Goal: Task Accomplishment & Management: Manage account settings

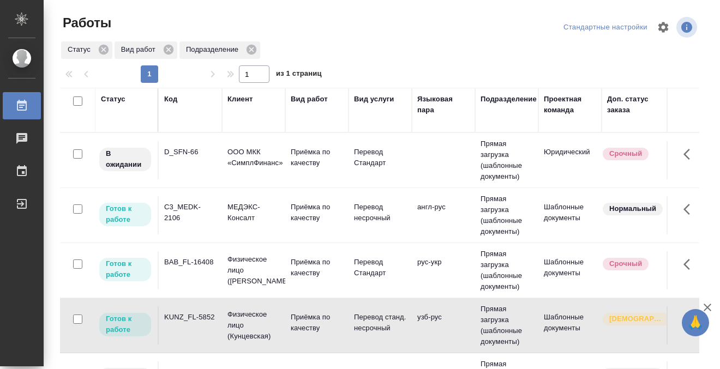
click at [197, 158] on div "BAB_FL-16408" at bounding box center [190, 152] width 52 height 11
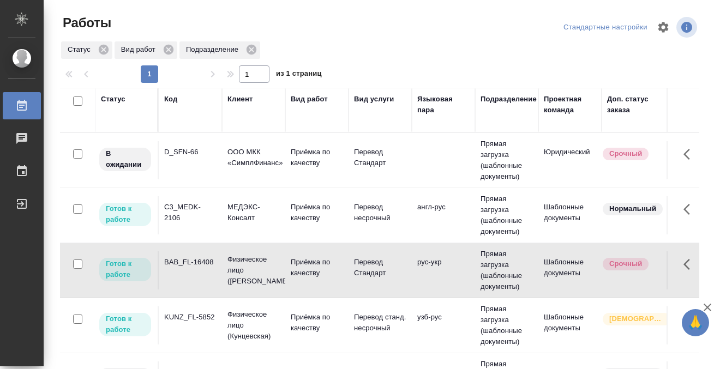
click at [197, 158] on div "BAB_FL-16408" at bounding box center [190, 152] width 52 height 11
click at [206, 180] on td "KUNZ_FL-5852" at bounding box center [190, 160] width 63 height 38
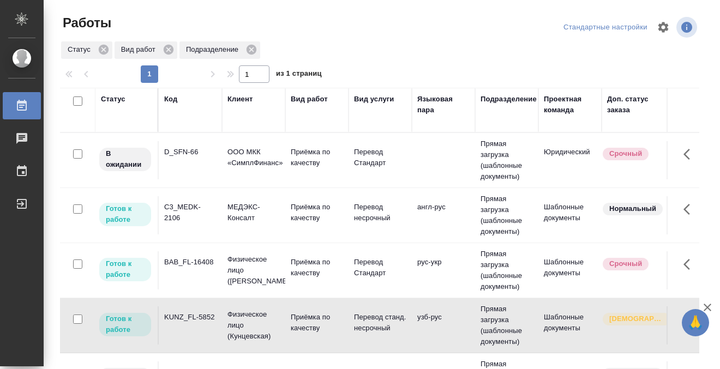
click at [208, 180] on td "KUNZ_FL-5852" at bounding box center [190, 160] width 63 height 38
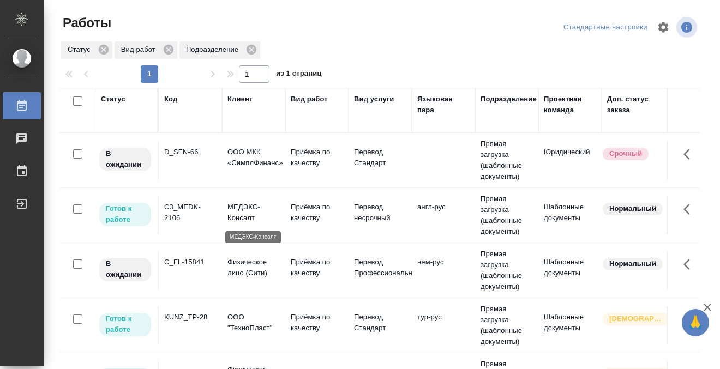
click at [253, 214] on p "МЕДЭКС-Консалт" at bounding box center [254, 213] width 52 height 22
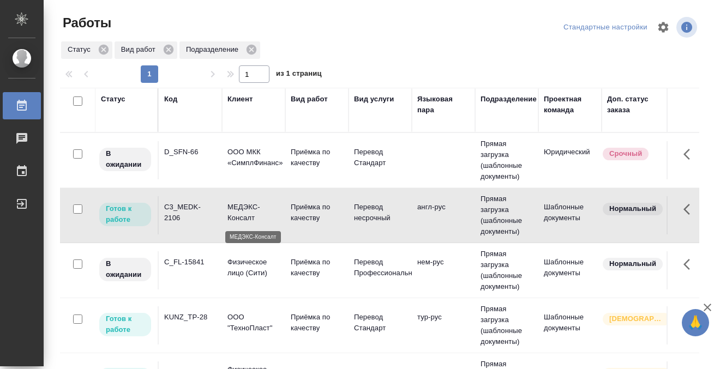
click at [253, 214] on p "МЕДЭКС-Консалт" at bounding box center [254, 213] width 52 height 22
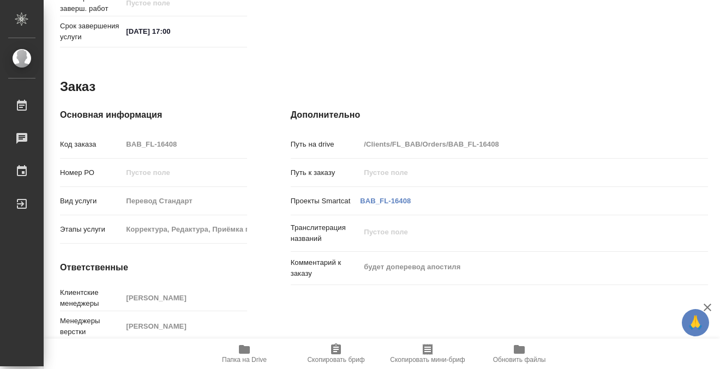
scroll to position [583, 0]
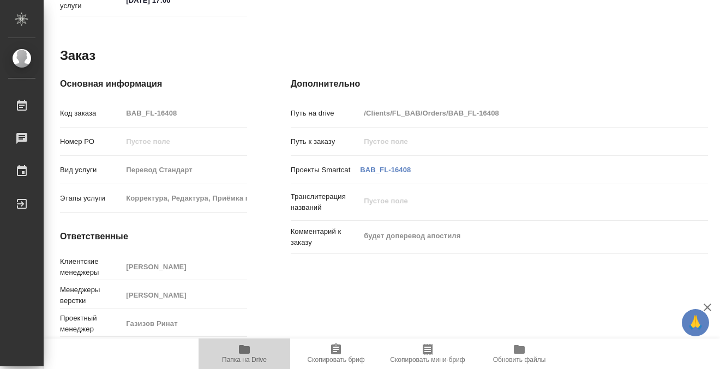
click at [242, 351] on icon "button" at bounding box center [244, 349] width 11 height 9
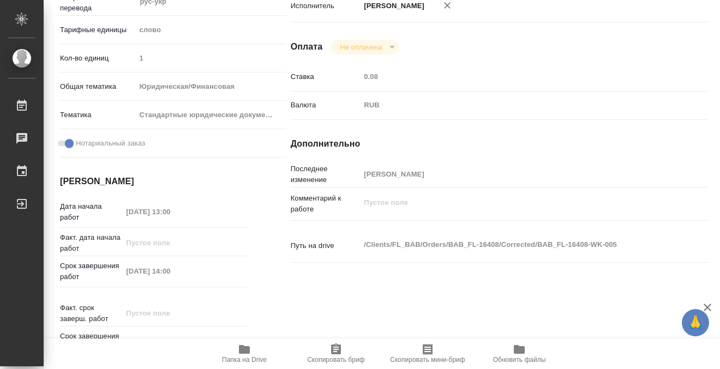
scroll to position [0, 0]
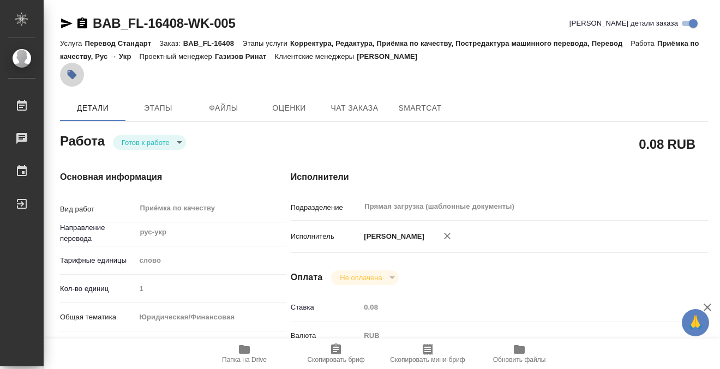
click at [74, 75] on icon "button" at bounding box center [72, 74] width 9 height 9
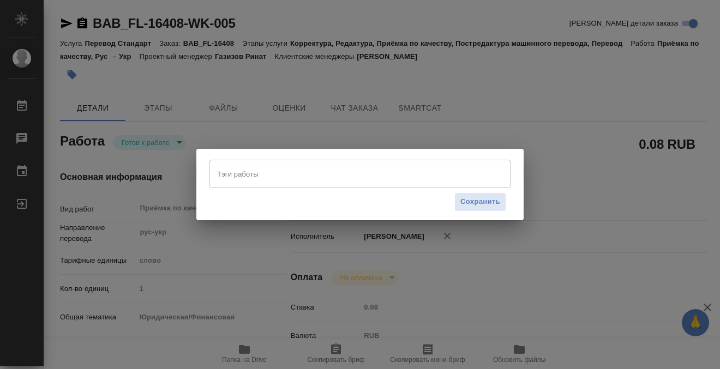
click at [286, 176] on input "Тэги работы" at bounding box center [349, 174] width 271 height 19
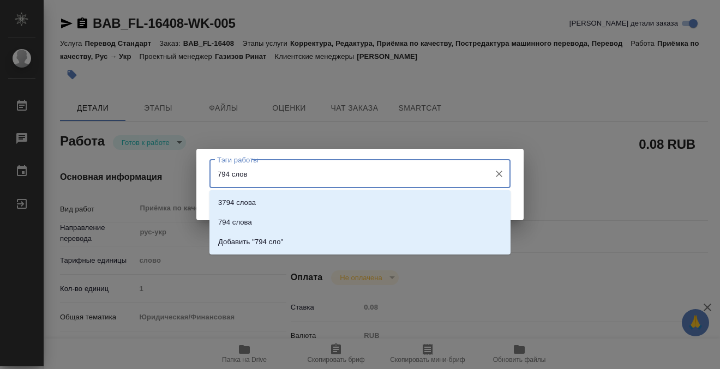
type input "794 слова"
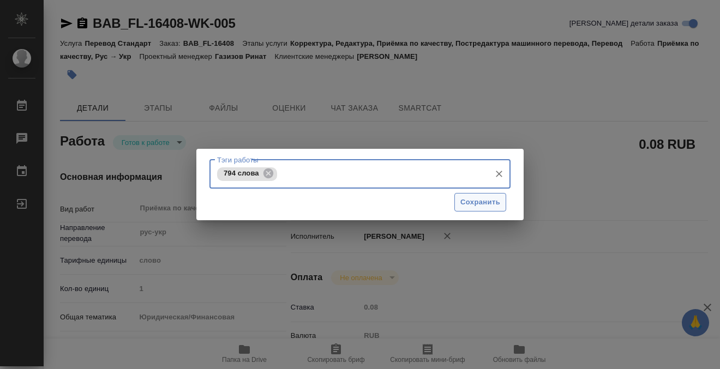
click at [484, 196] on span "Сохранить" at bounding box center [480, 202] width 40 height 13
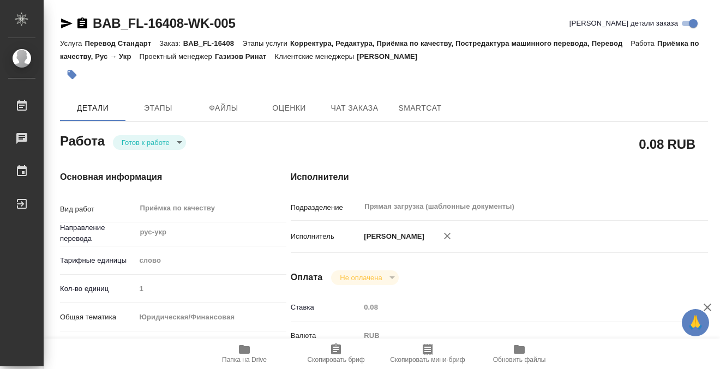
type input "readyForWork"
type input "рус-укр"
type input "5a8b1489cc6b4906c91bfd90"
type input "1"
type input "yr-fn"
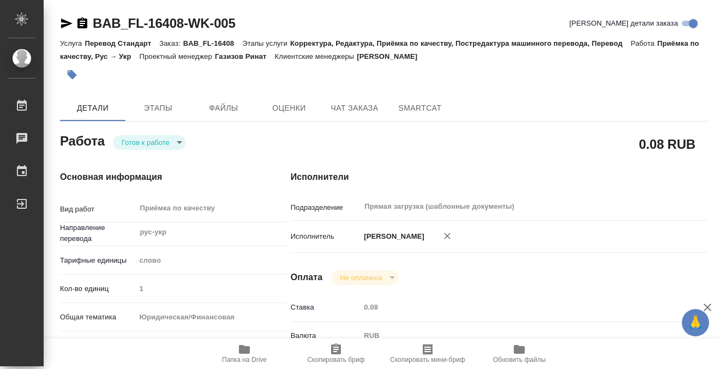
type input "5f647205b73bc97568ca66bf"
checkbox input "true"
type input "29.08.2025 13:00"
type input "29.08.2025 14:00"
type input "29.08.2025 17:00"
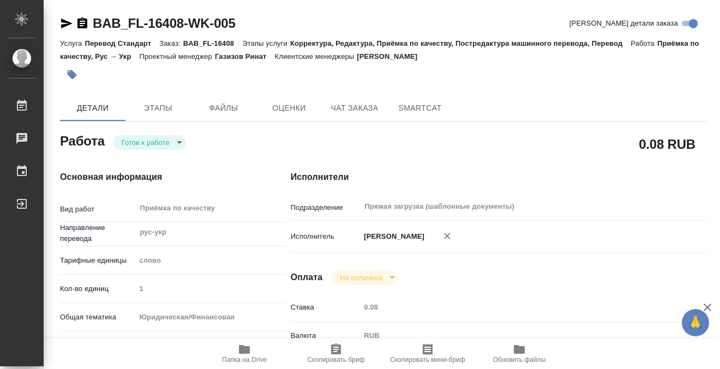
type input "Прямая загрузка (шаблонные документы)"
type input "notPayed"
type input "0.08"
type input "RUB"
type input "[PERSON_NAME]"
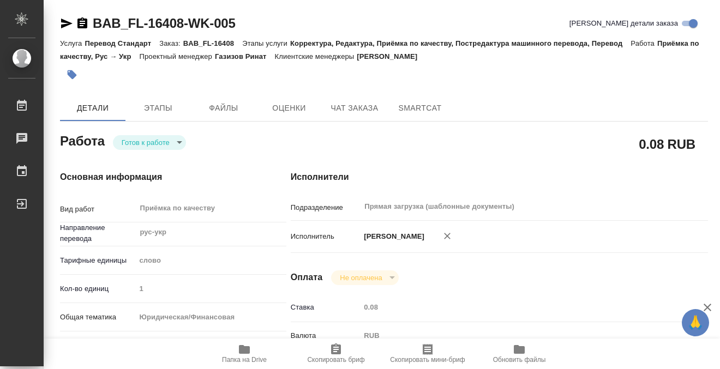
type input "BAB_FL-16408"
type input "Перевод Стандарт"
type input "Корректура, Редактура, Приёмка по качеству, Постредактура машинного перевода, П…"
type input "[PERSON_NAME]"
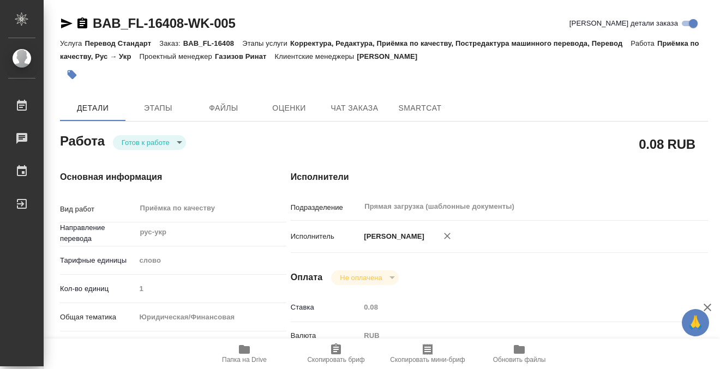
type input "/Clients/FL_BAB/Orders/BAB_FL-16408"
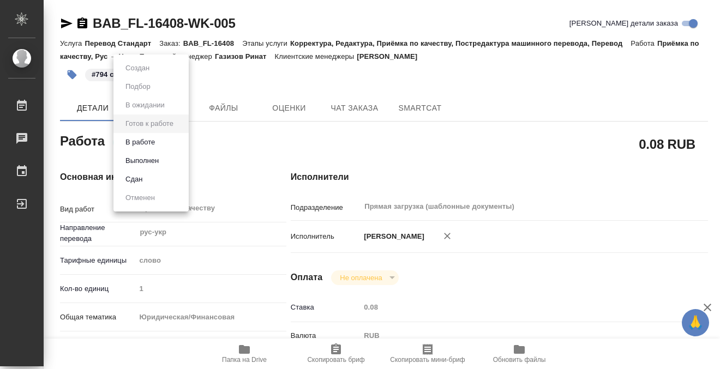
click at [176, 143] on body "🙏 .cls-1 fill:#fff; AWATERA Kobzeva Elizaveta Работы 0 Чаты График Выйти BAB_FL…" at bounding box center [360, 184] width 720 height 369
click at [176, 163] on li "Выполнен" at bounding box center [150, 161] width 75 height 19
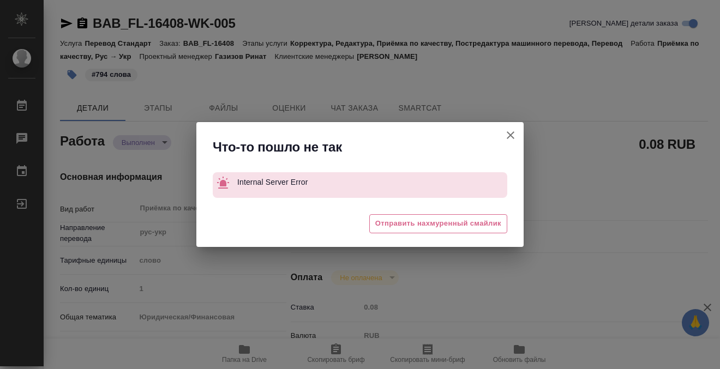
type textarea "x"
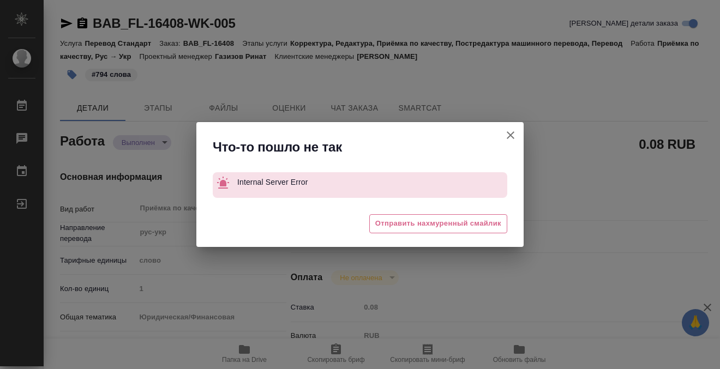
type textarea "x"
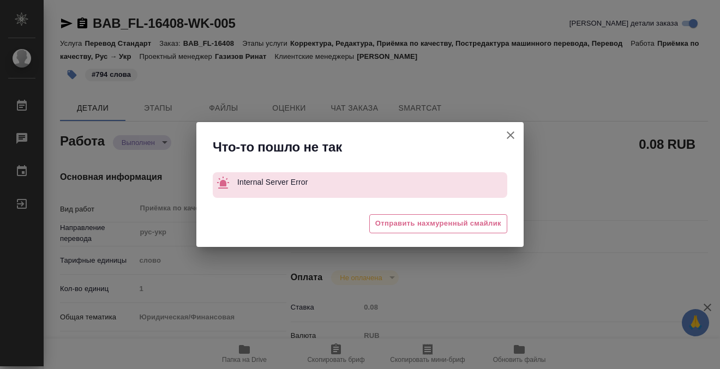
click at [510, 136] on icon "button" at bounding box center [510, 135] width 13 height 13
type textarea "x"
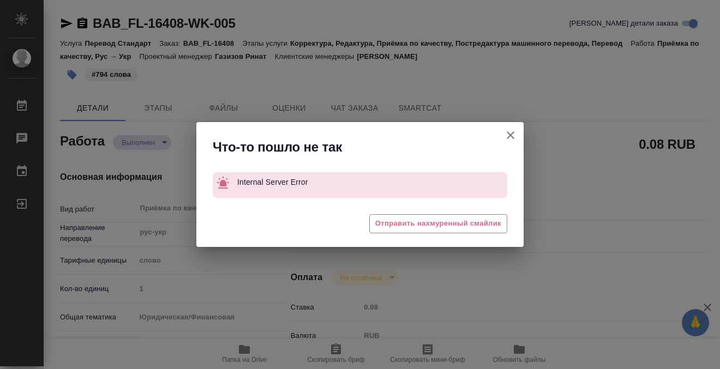
type textarea "x"
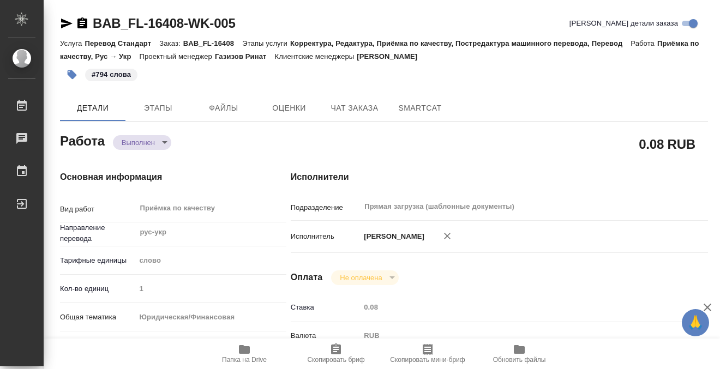
click at [85, 25] on icon "button" at bounding box center [82, 22] width 10 height 11
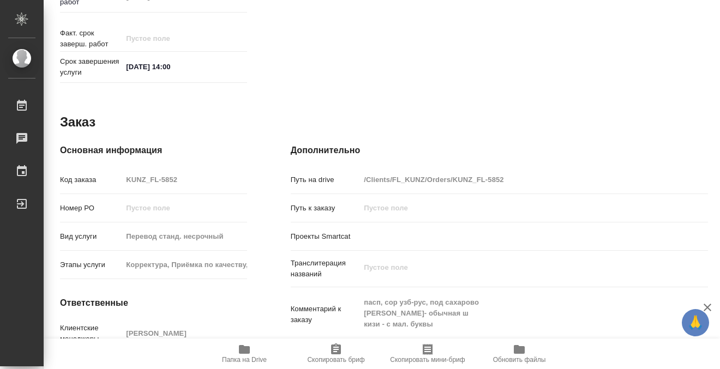
scroll to position [583, 0]
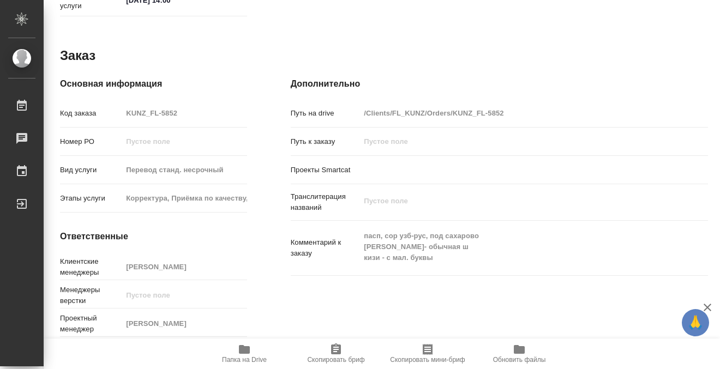
click at [247, 355] on icon "button" at bounding box center [244, 349] width 13 height 13
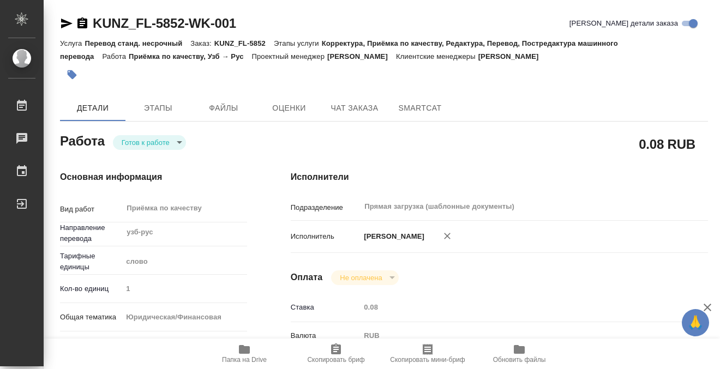
click at [74, 71] on icon "button" at bounding box center [72, 74] width 11 height 11
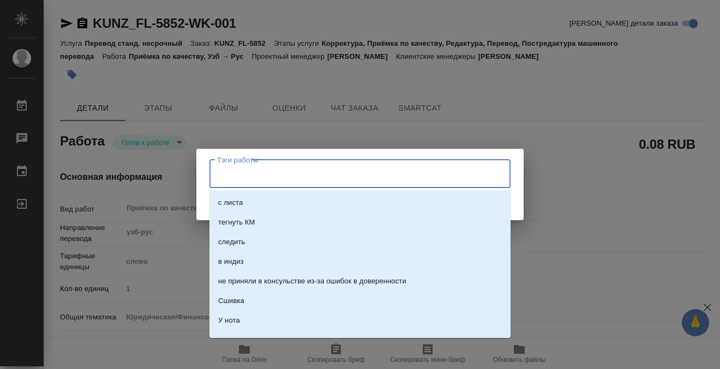
click at [257, 177] on input "Тэги работы" at bounding box center [349, 174] width 271 height 19
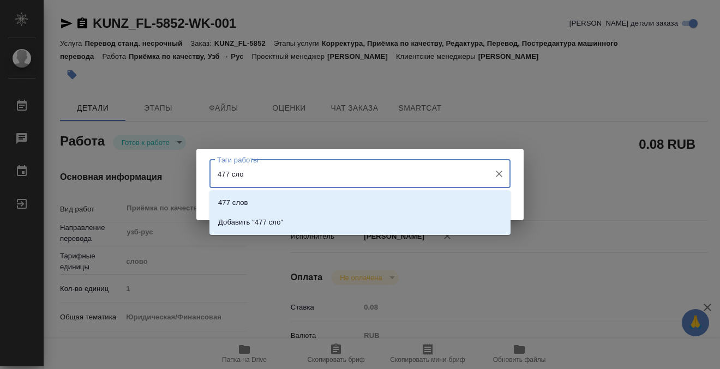
type input "477 слов"
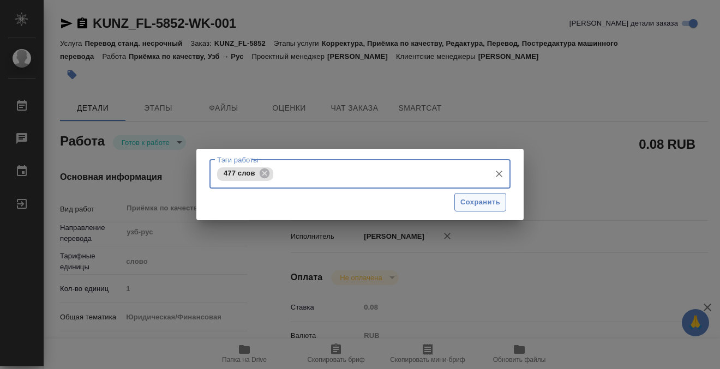
click at [483, 201] on span "Сохранить" at bounding box center [480, 202] width 40 height 13
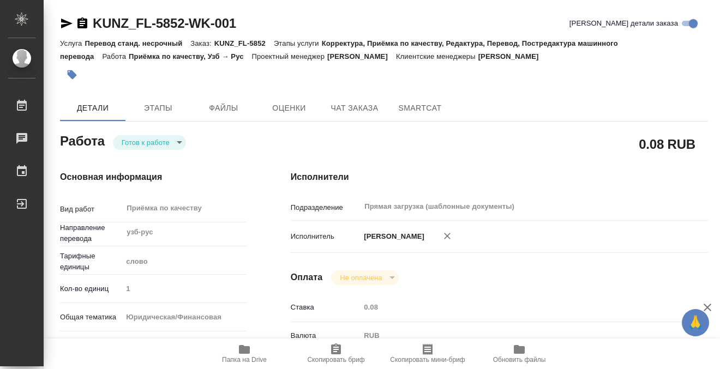
type input "readyForWork"
type input "узб-рус"
type input "5a8b1489cc6b4906c91bfd90"
type input "1"
type input "yr-fn"
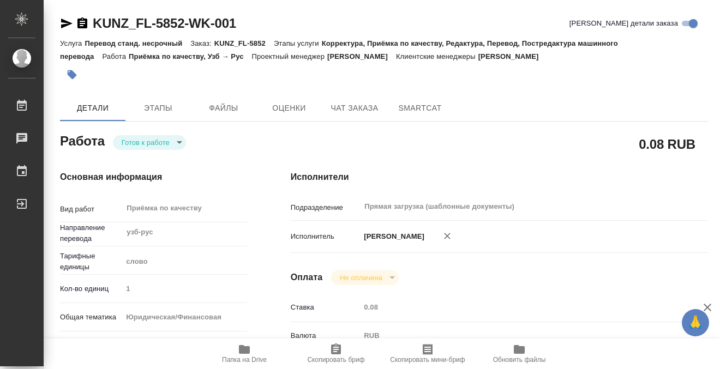
type input "5a8b8b956a9677013d343cfe"
checkbox input "true"
type input "29.08.2025 13:00"
type input "29.08.2025 14:00"
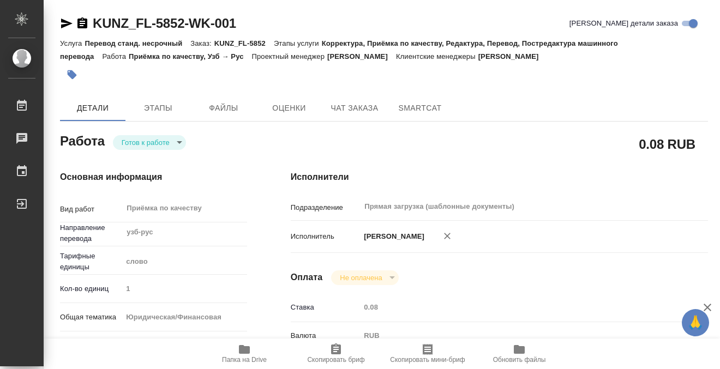
type input "Прямая загрузка (шаблонные документы)"
type input "notPayed"
type input "0.08"
type input "RUB"
type input "[PERSON_NAME]"
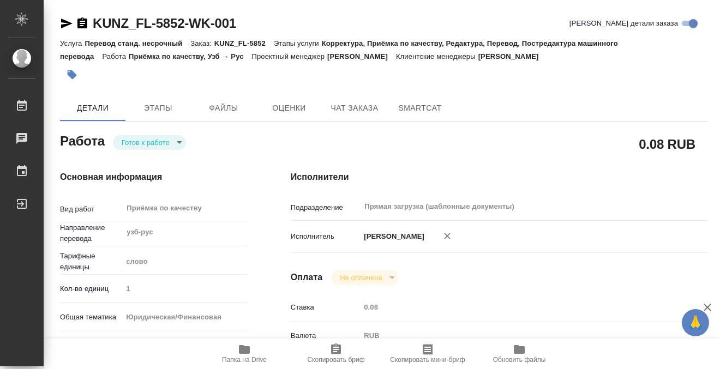
type input "KUNZ_FL-5852"
type input "Перевод станд. несрочный"
type input "Корректура, Приёмка по качеству, Редактура, Перевод, Постредактура машинного пе…"
type input "[PERSON_NAME]"
type input "/Clients/FL_KUNZ/Orders/KUNZ_FL-5852"
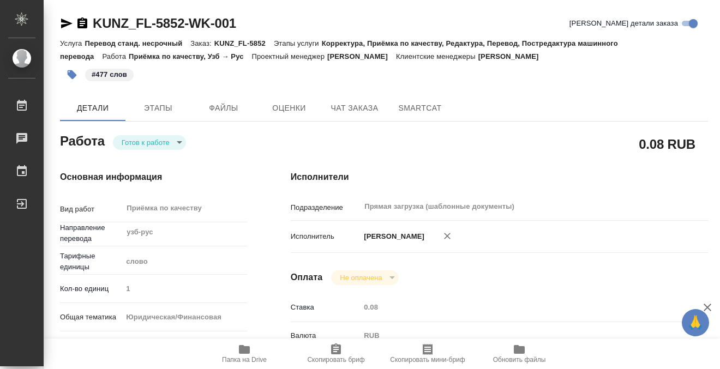
click at [164, 146] on body "🙏 .cls-1 fill:#fff; AWATERA Kobzeva Elizaveta Работы 0 Чаты График Выйти KUNZ_F…" at bounding box center [360, 184] width 720 height 369
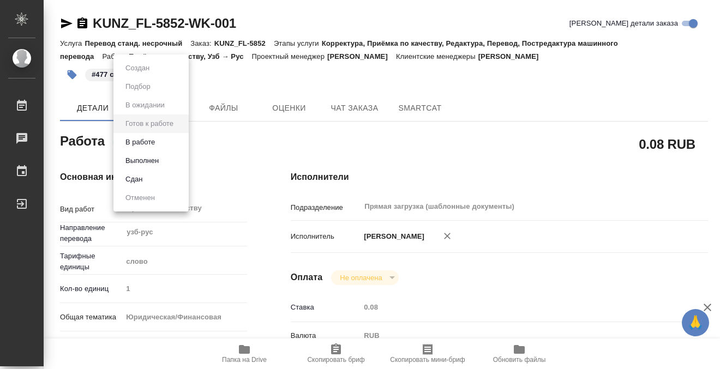
click at [163, 164] on li "Выполнен" at bounding box center [150, 161] width 75 height 19
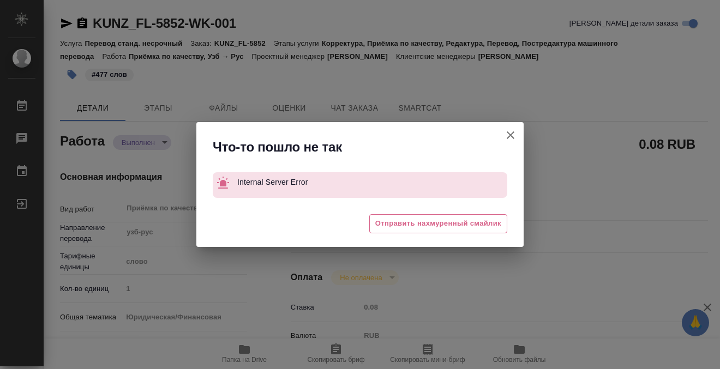
type textarea "x"
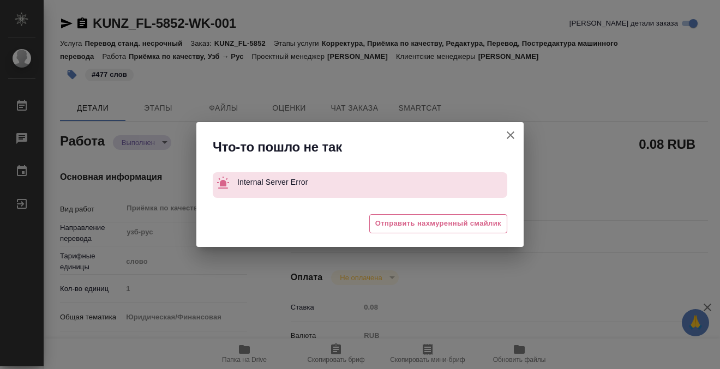
type textarea "x"
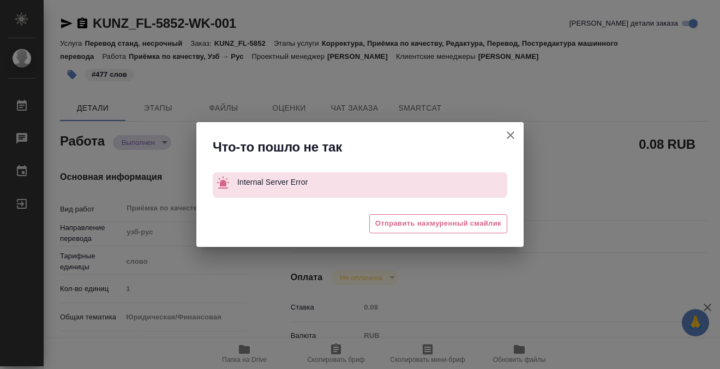
click at [512, 134] on icon "button" at bounding box center [511, 135] width 8 height 8
type textarea "x"
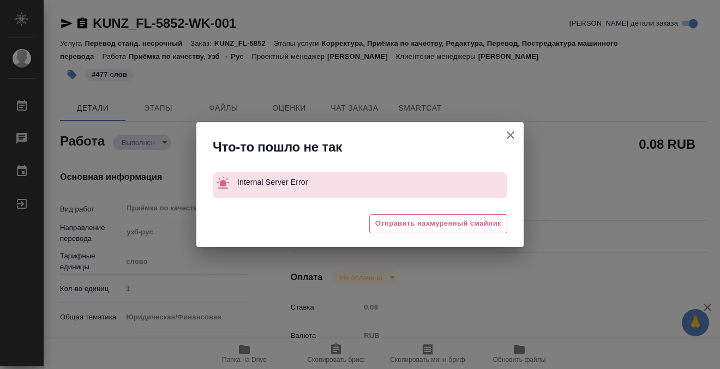
type textarea "x"
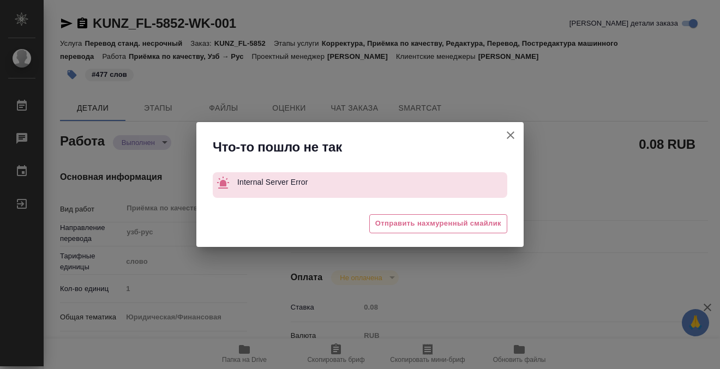
type textarea "x"
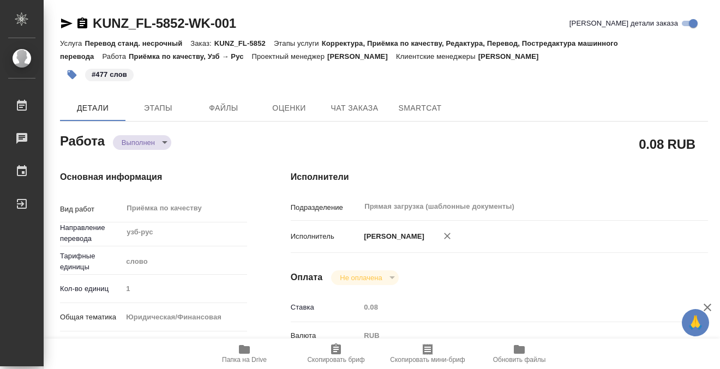
click at [86, 23] on icon "button" at bounding box center [82, 22] width 10 height 11
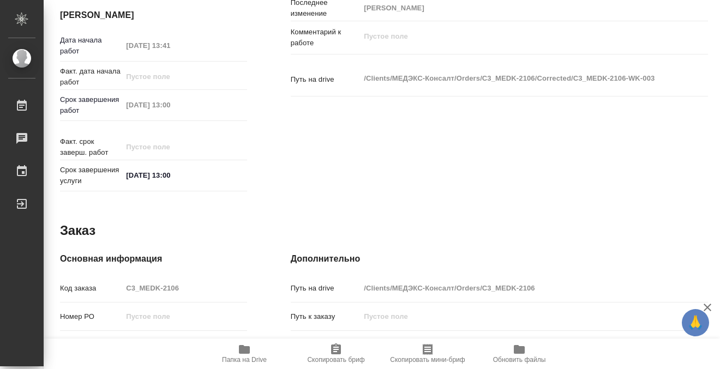
scroll to position [583, 0]
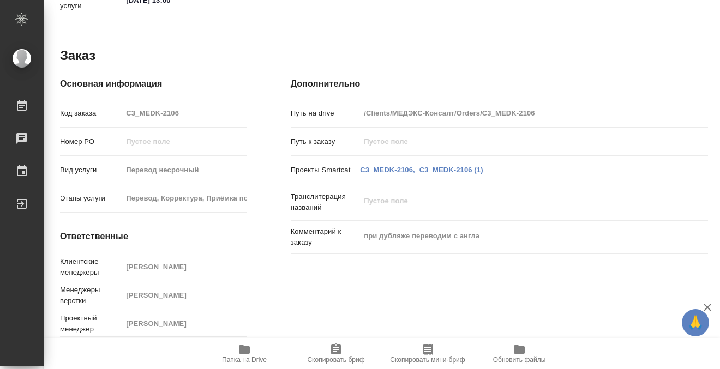
click at [246, 348] on icon "button" at bounding box center [244, 349] width 11 height 9
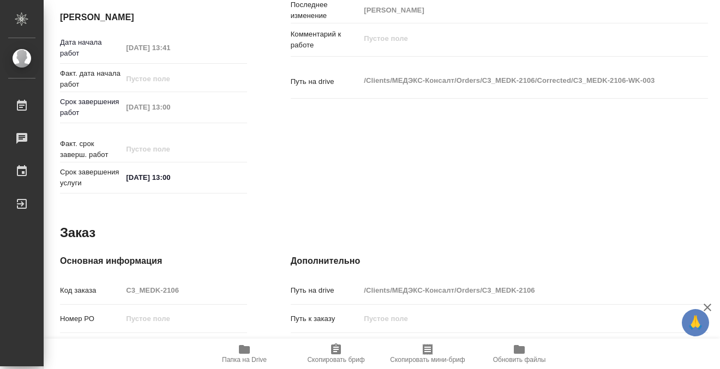
scroll to position [0, 0]
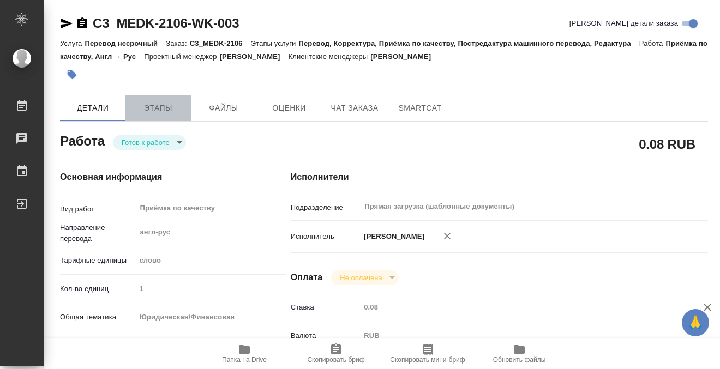
click at [180, 97] on button "Этапы" at bounding box center [157, 108] width 65 height 26
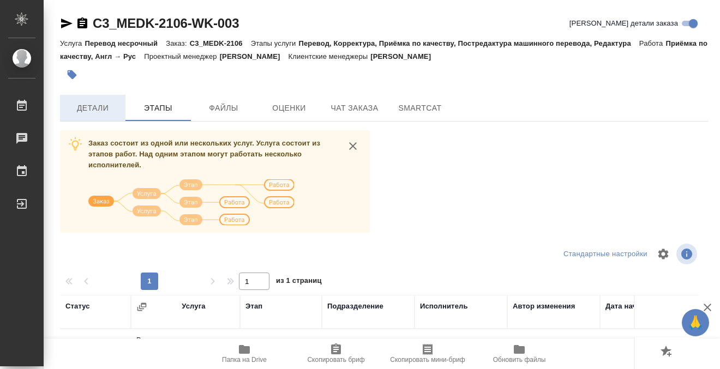
click at [89, 99] on button "Детали" at bounding box center [92, 108] width 65 height 26
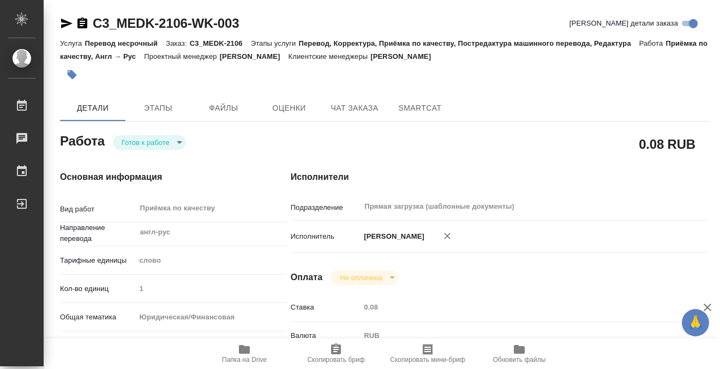
type textarea "x"
